Goal: Find specific page/section: Find specific page/section

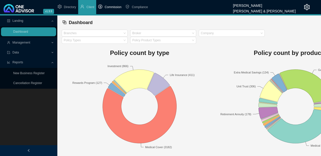
click at [113, 7] on span "Commission" at bounding box center [113, 7] width 17 height 4
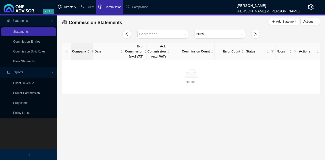
click at [73, 4] on li "Directory" at bounding box center [67, 7] width 23 height 14
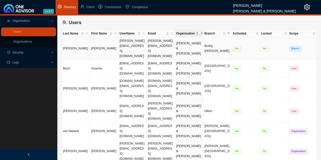
click at [84, 43] on td "[PERSON_NAME]" at bounding box center [76, 48] width 28 height 23
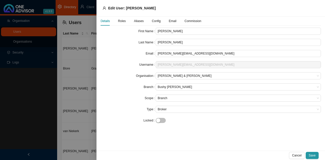
click at [121, 20] on span "Roles" at bounding box center [122, 21] width 8 height 3
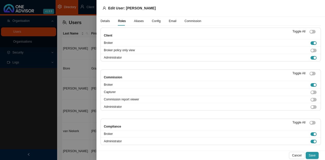
click at [136, 21] on span "Aliases" at bounding box center [139, 21] width 10 height 3
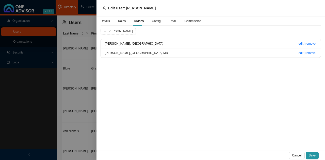
click at [156, 22] on span "Config" at bounding box center [156, 21] width 9 height 3
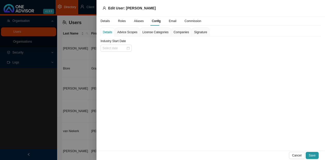
click at [131, 32] on span "Advice Scopes" at bounding box center [127, 32] width 20 height 3
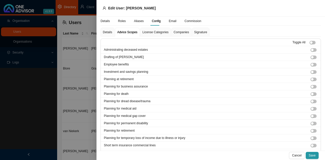
click at [146, 32] on span "License Categories" at bounding box center [155, 32] width 26 height 3
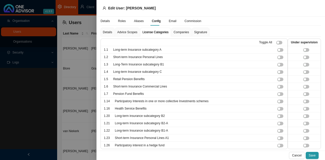
click at [175, 31] on span "Companies" at bounding box center [181, 32] width 15 height 3
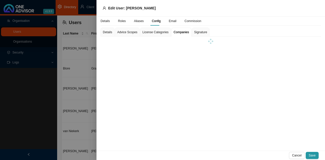
click at [196, 31] on span "Signature" at bounding box center [200, 32] width 13 height 3
click at [169, 21] on div "Email" at bounding box center [173, 21] width 8 height 5
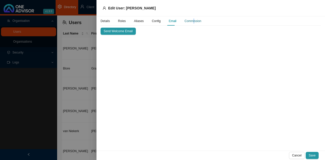
click at [192, 20] on div "Commission" at bounding box center [193, 21] width 17 height 5
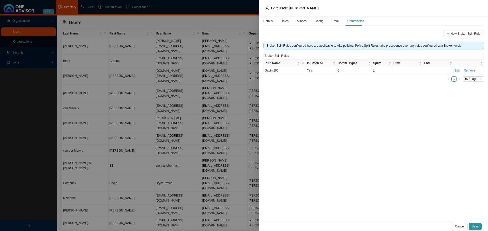
click at [172, 160] on div at bounding box center [244, 115] width 488 height 231
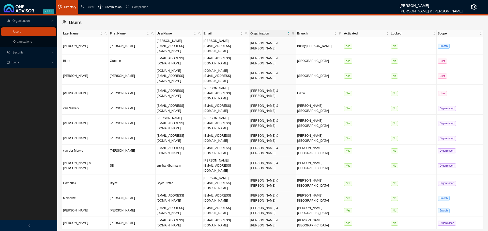
click at [116, 6] on span "Commission" at bounding box center [113, 7] width 17 height 4
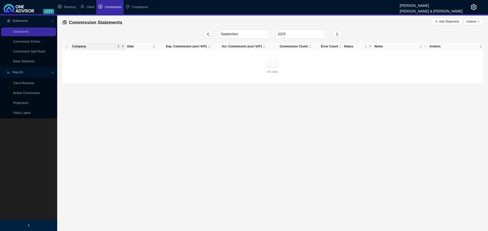
click at [212, 121] on main "Statements Statements Commission Entries Commission Split Rules Bank Statments …" at bounding box center [244, 123] width 488 height 216
